Goal: Task Accomplishment & Management: Manage account settings

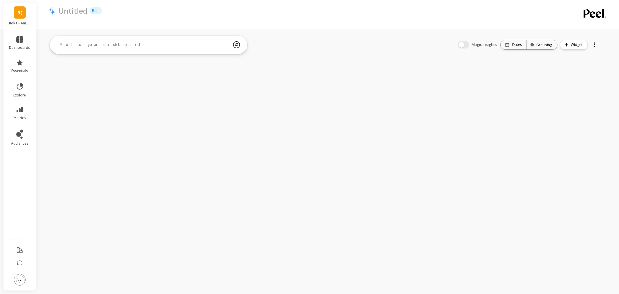
click at [18, 12] on span "B(" at bounding box center [19, 12] width 5 height 7
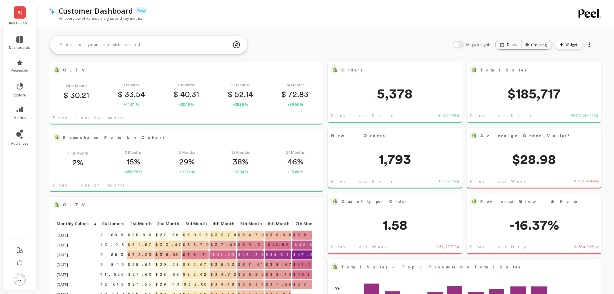
scroll to position [155, 251]
click at [16, 12] on link "B(" at bounding box center [20, 12] width 12 height 12
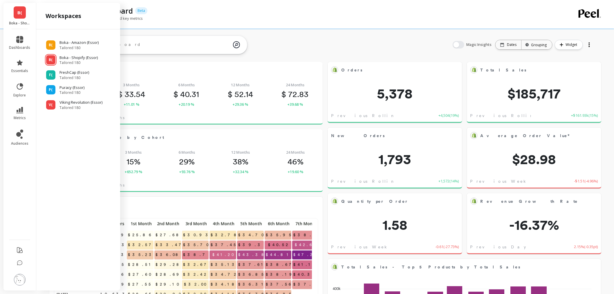
click at [22, 277] on img at bounding box center [20, 280] width 12 height 12
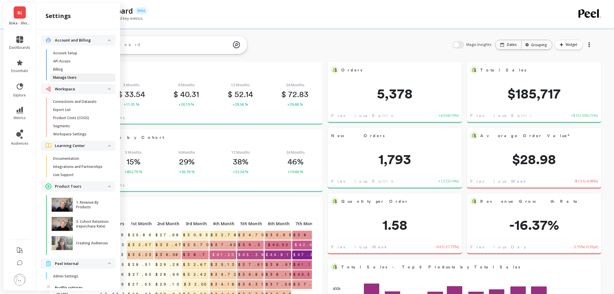
click at [76, 75] on p "Manage Users" at bounding box center [65, 77] width 24 height 5
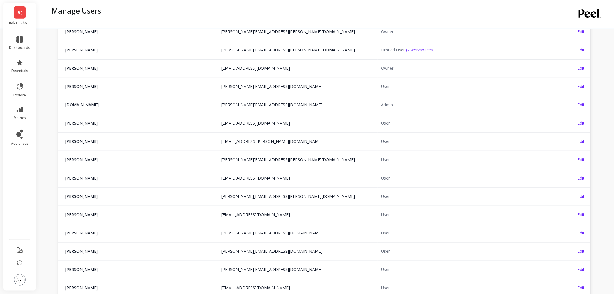
scroll to position [116, 0]
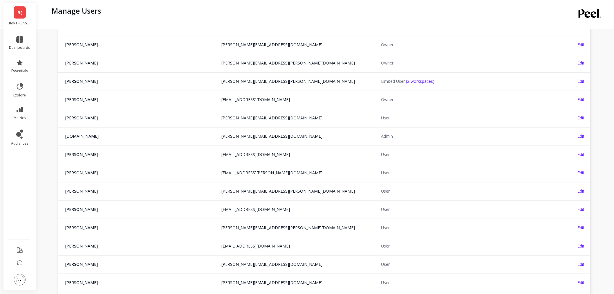
click at [21, 280] on img at bounding box center [20, 280] width 12 height 12
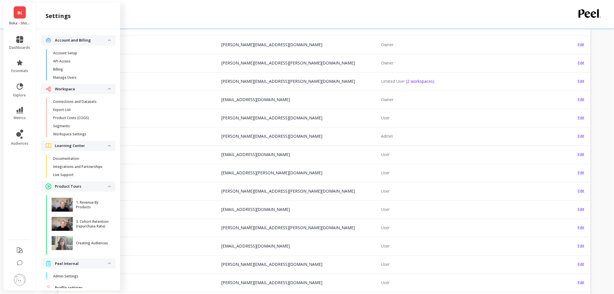
click at [83, 95] on li "Workspace Connections and Datasets Export List Product Costs (COGS) Segments Wo…" at bounding box center [78, 112] width 75 height 57
click at [82, 98] on link "Connections and Datasets" at bounding box center [82, 101] width 65 height 8
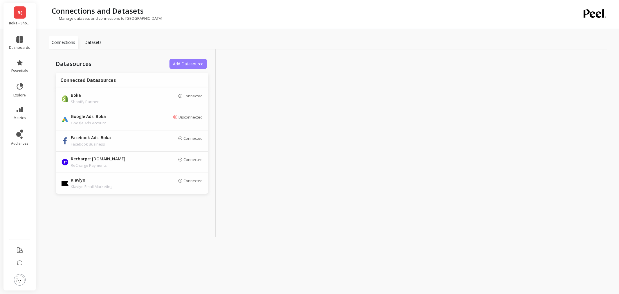
click at [185, 61] on span "Add Datasource" at bounding box center [188, 64] width 30 height 6
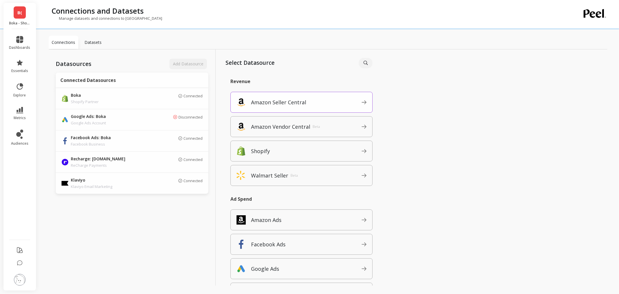
click at [318, 109] on div "Amazon Seller Central" at bounding box center [301, 102] width 142 height 21
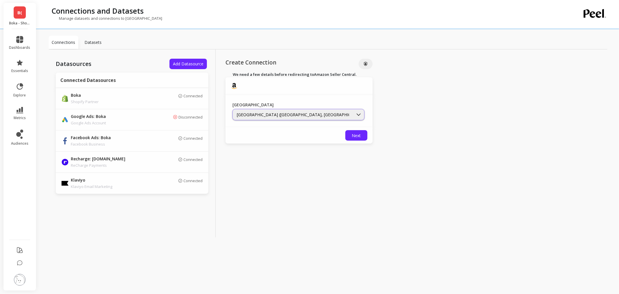
click at [332, 115] on div "North America (Canada, US, Mexico, and Brazil marketplaces)" at bounding box center [293, 115] width 112 height 6
click at [395, 128] on div "Datasources Add Datasource Connected Datasources Boka Shopify Partner Connected…" at bounding box center [328, 143] width 559 height 188
click at [352, 137] on span "Next" at bounding box center [356, 136] width 9 height 6
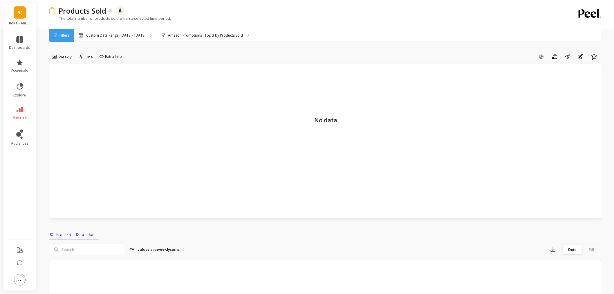
click at [14, 14] on link "B(" at bounding box center [20, 12] width 12 height 12
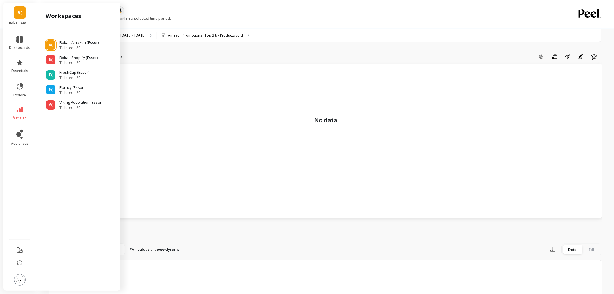
click at [22, 276] on img at bounding box center [20, 280] width 12 height 12
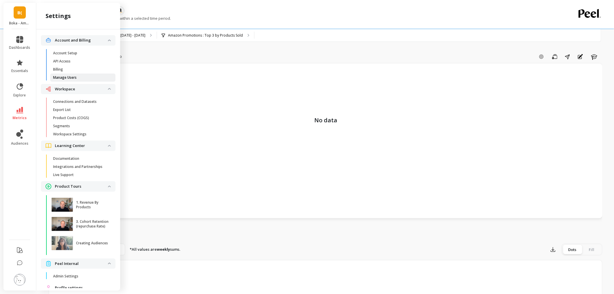
click at [73, 75] on p "Manage Users" at bounding box center [65, 77] width 24 height 5
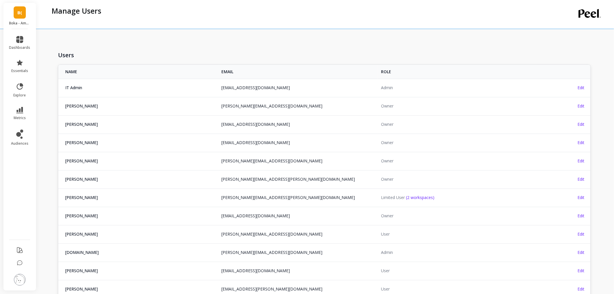
click at [23, 13] on link "B(" at bounding box center [20, 12] width 12 height 12
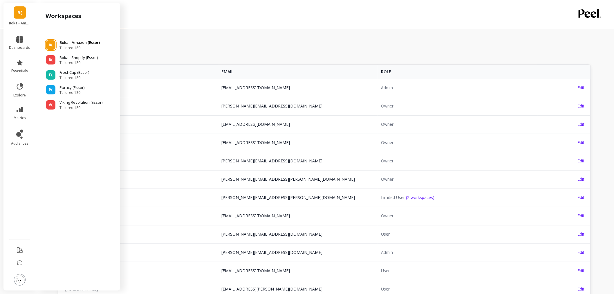
click at [67, 42] on p "Boka - Amazon (Essor)" at bounding box center [79, 43] width 40 height 6
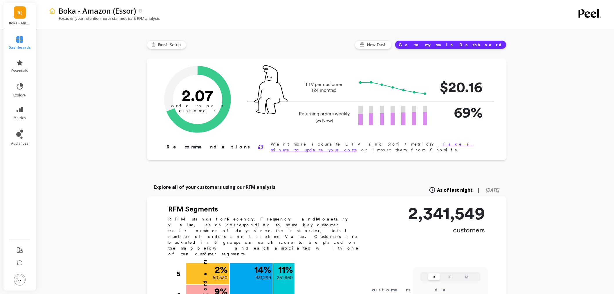
click at [24, 13] on link "B(" at bounding box center [20, 12] width 12 height 12
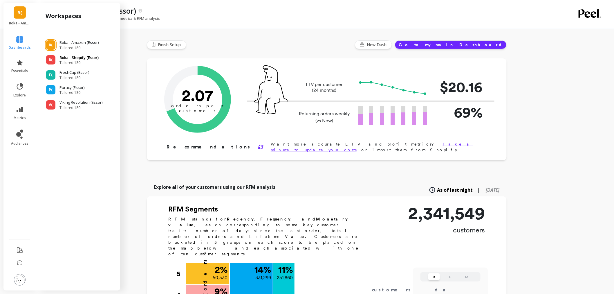
click at [70, 62] on span "Tailored 180" at bounding box center [78, 62] width 39 height 5
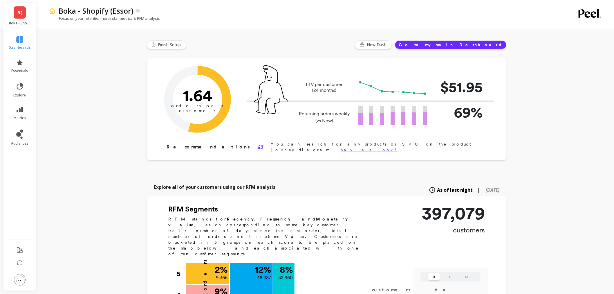
click at [17, 276] on img at bounding box center [20, 280] width 12 height 12
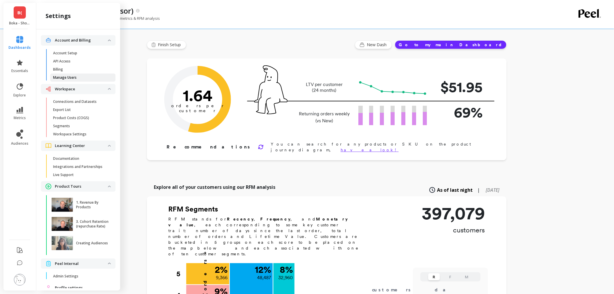
click at [80, 78] on span "Manage Users" at bounding box center [80, 77] width 55 height 5
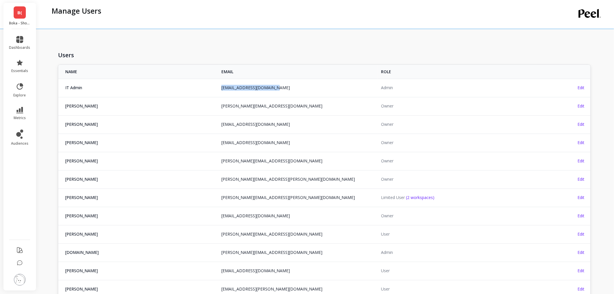
drag, startPoint x: 282, startPoint y: 86, endPoint x: 221, endPoint y: 88, distance: 61.2
click at [221, 88] on td "[EMAIL_ADDRESS][DOMAIN_NAME]" at bounding box center [298, 88] width 160 height 18
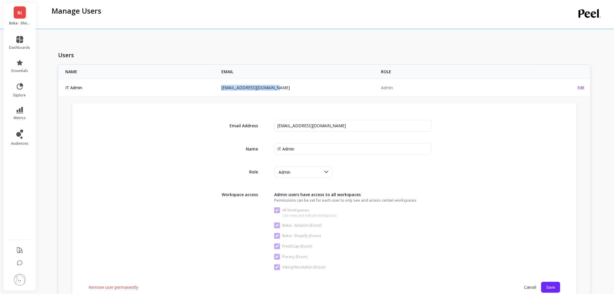
copy link "[EMAIL_ADDRESS][DOMAIN_NAME]"
click at [425, 48] on div "Users" at bounding box center [324, 55] width 533 height 16
click at [288, 85] on td "[EMAIL_ADDRESS][DOMAIN_NAME]" at bounding box center [298, 88] width 160 height 18
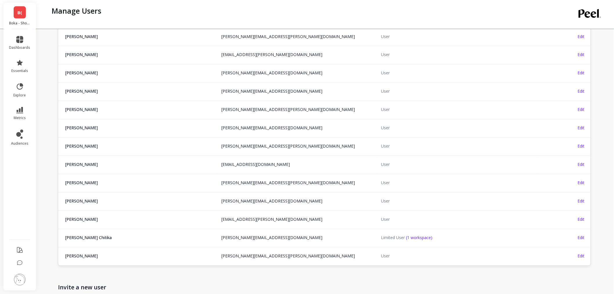
scroll to position [419, 0]
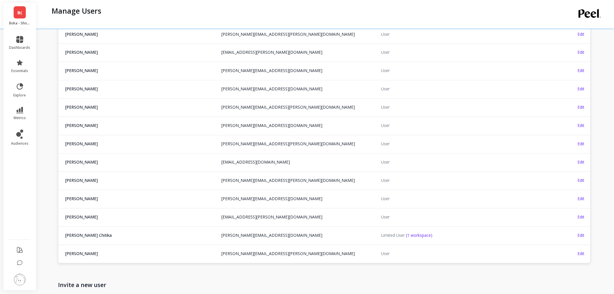
click at [22, 13] on link "B(" at bounding box center [20, 12] width 12 height 12
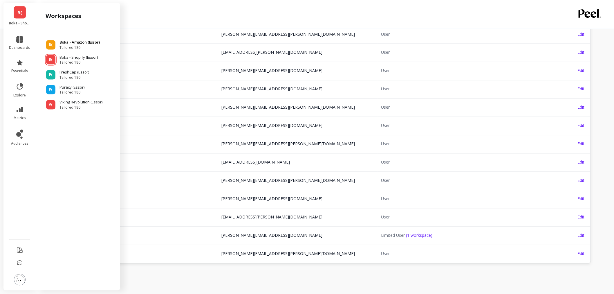
click at [68, 43] on p "Boka - Amazon (Essor)" at bounding box center [79, 43] width 40 height 6
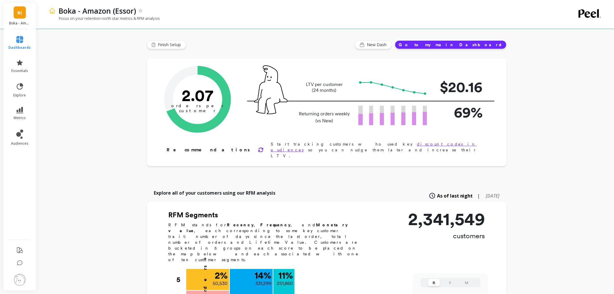
click at [15, 275] on button at bounding box center [20, 280] width 12 height 12
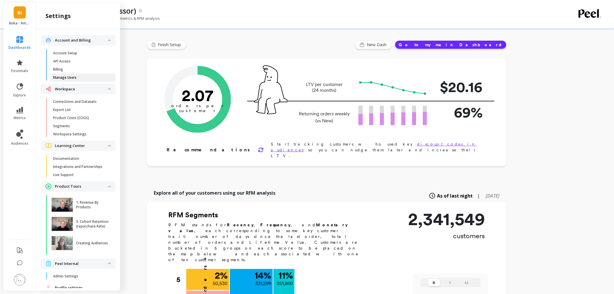
click at [81, 78] on span "Manage Users" at bounding box center [80, 77] width 55 height 5
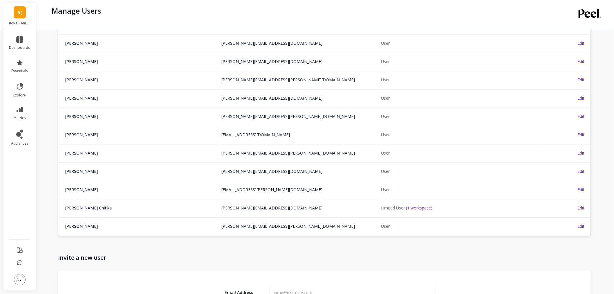
scroll to position [451, 0]
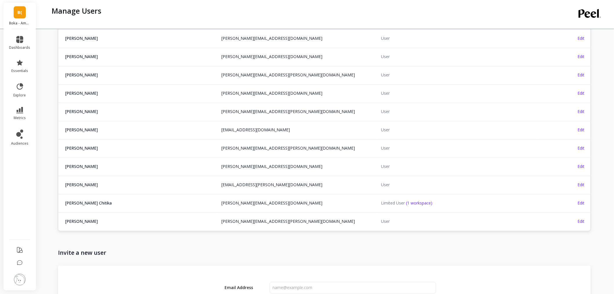
click at [21, 10] on span "B(" at bounding box center [19, 12] width 5 height 7
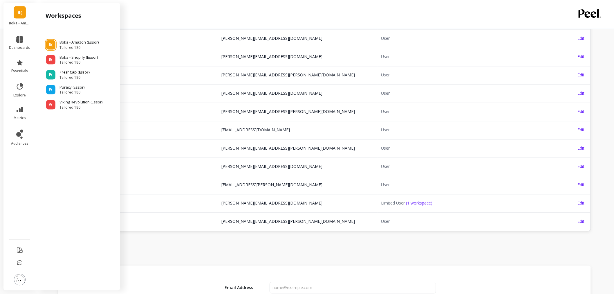
click at [63, 78] on span "Tailored 180" at bounding box center [74, 77] width 30 height 5
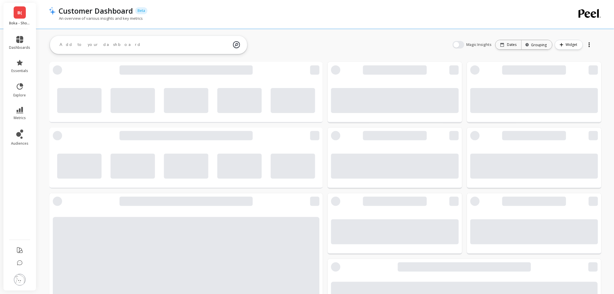
click at [17, 277] on img at bounding box center [20, 280] width 12 height 12
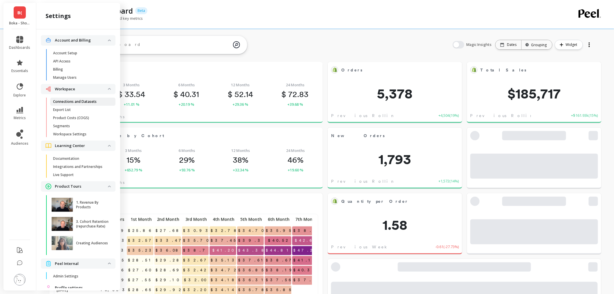
click at [71, 99] on link "Connections and Datasets" at bounding box center [82, 101] width 65 height 8
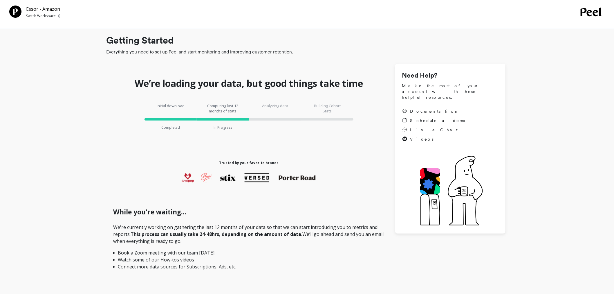
click at [34, 16] on p "Switch Workspace" at bounding box center [41, 16] width 30 height 5
